Goal: Task Accomplishment & Management: Manage account settings

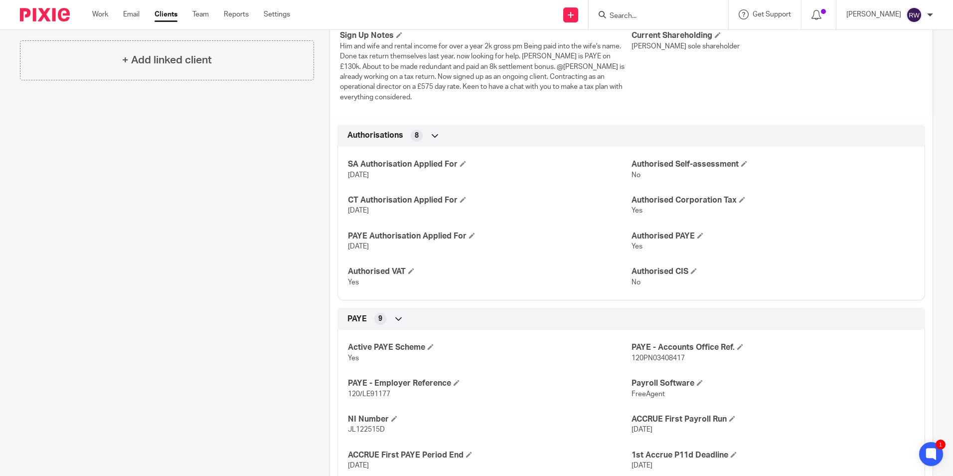
scroll to position [150, 0]
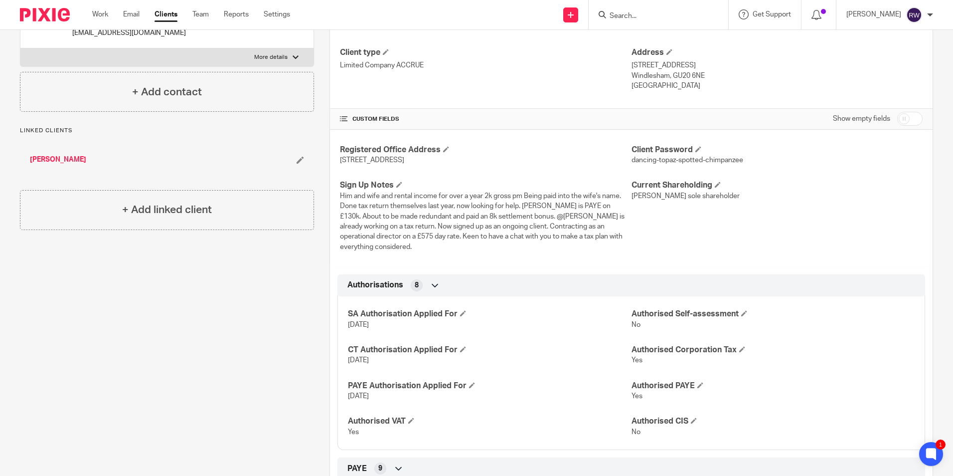
click at [902, 119] on input "checkbox" at bounding box center [909, 119] width 25 height 14
checkbox input "true"
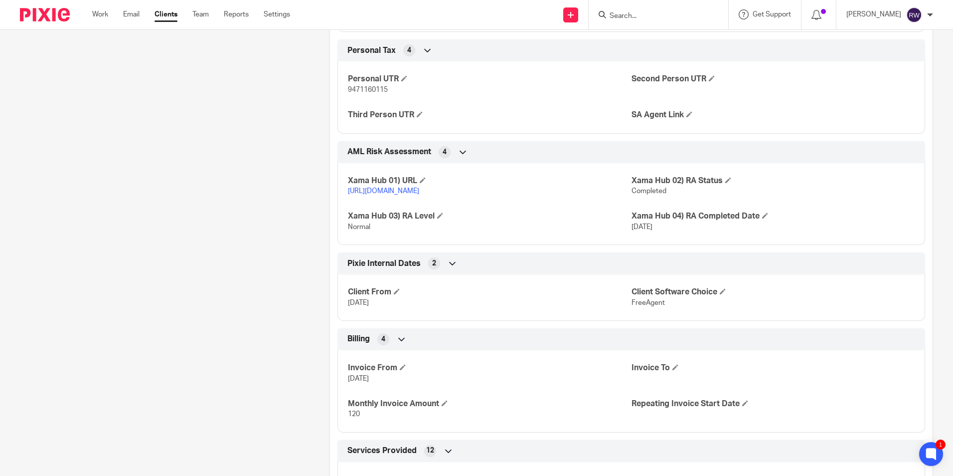
scroll to position [1546, 0]
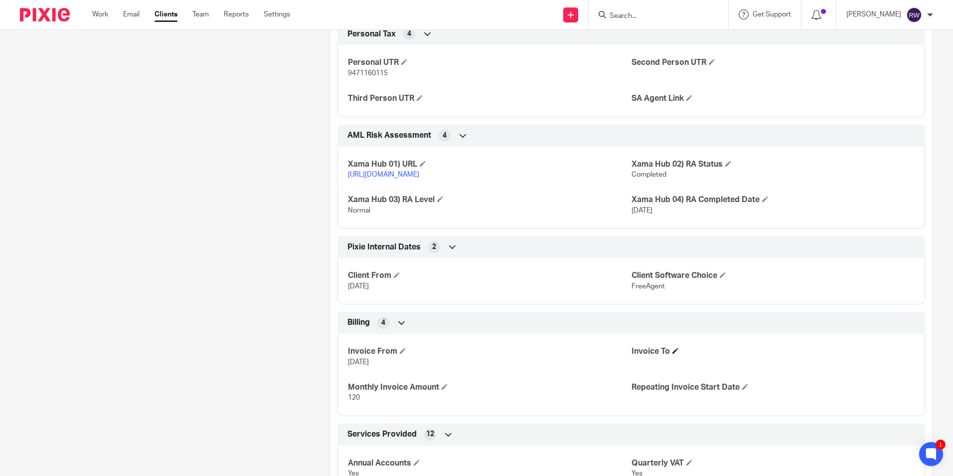
click at [674, 347] on h4 "Invoice To" at bounding box center [773, 351] width 283 height 10
click at [673, 349] on span at bounding box center [676, 351] width 6 height 6
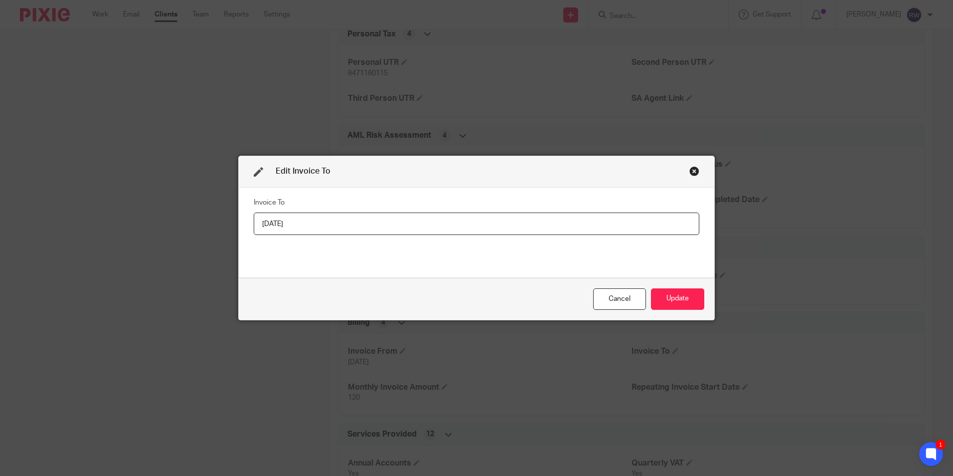
type input "[DATE]"
click at [679, 310] on div "Cancel Update" at bounding box center [477, 299] width 476 height 42
click at [676, 308] on button "Update" at bounding box center [677, 298] width 53 height 21
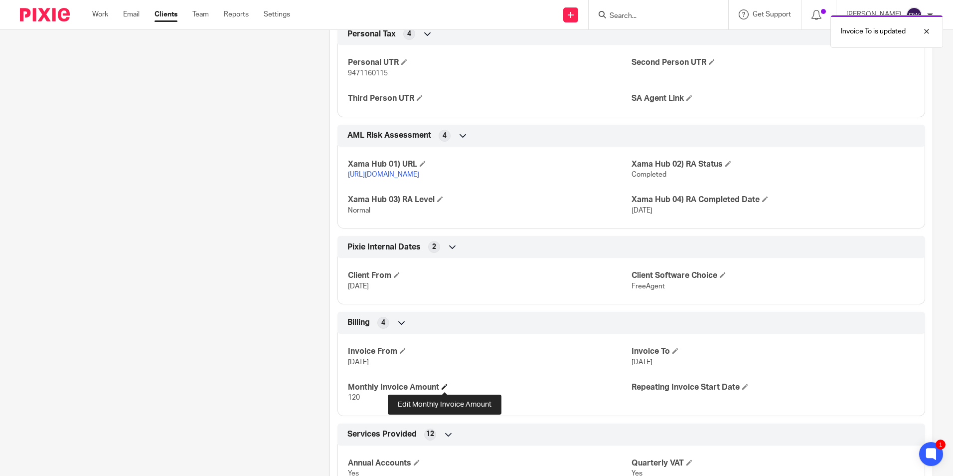
click at [447, 383] on span at bounding box center [445, 386] width 6 height 6
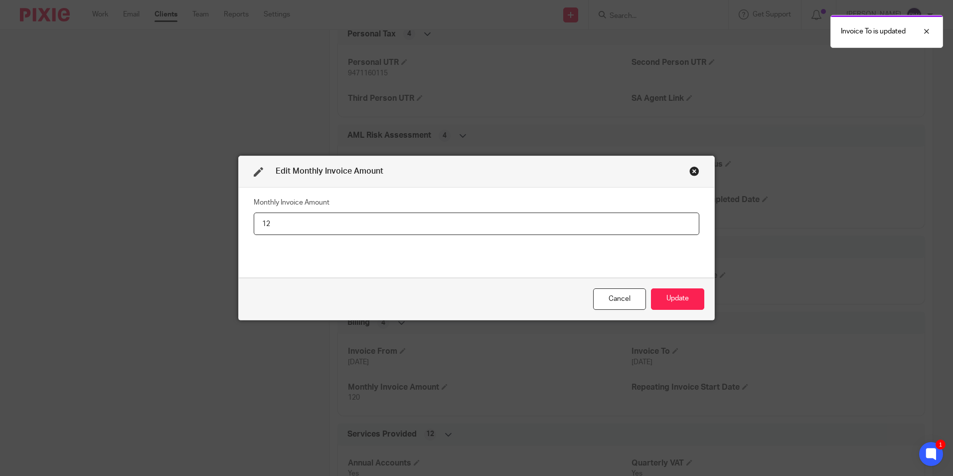
type input "1"
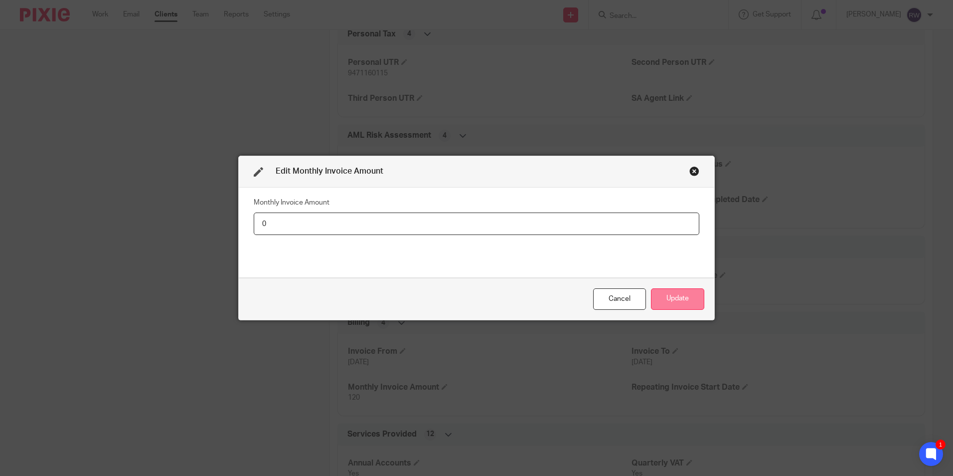
type input "0"
click at [693, 300] on button "Update" at bounding box center [677, 298] width 53 height 21
